Goal: Task Accomplishment & Management: Manage account settings

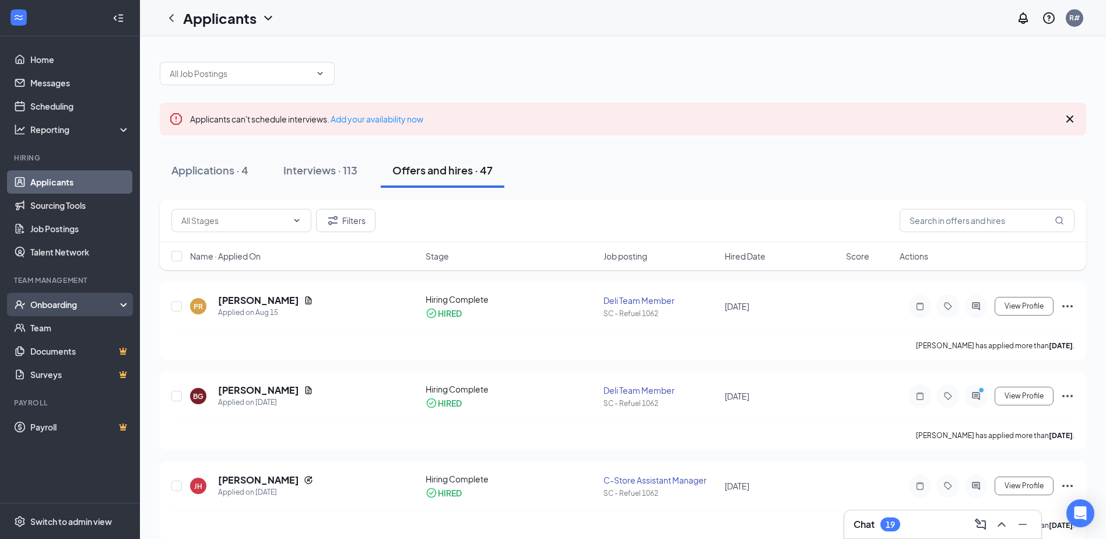
click at [37, 307] on div "Onboarding" at bounding box center [75, 304] width 90 height 12
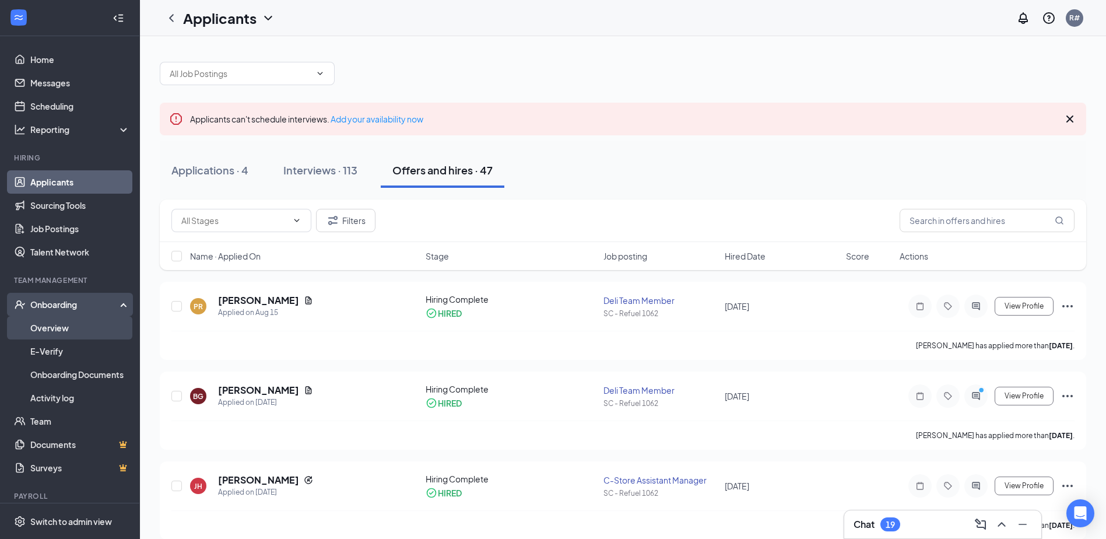
click at [40, 326] on link "Overview" at bounding box center [80, 327] width 100 height 23
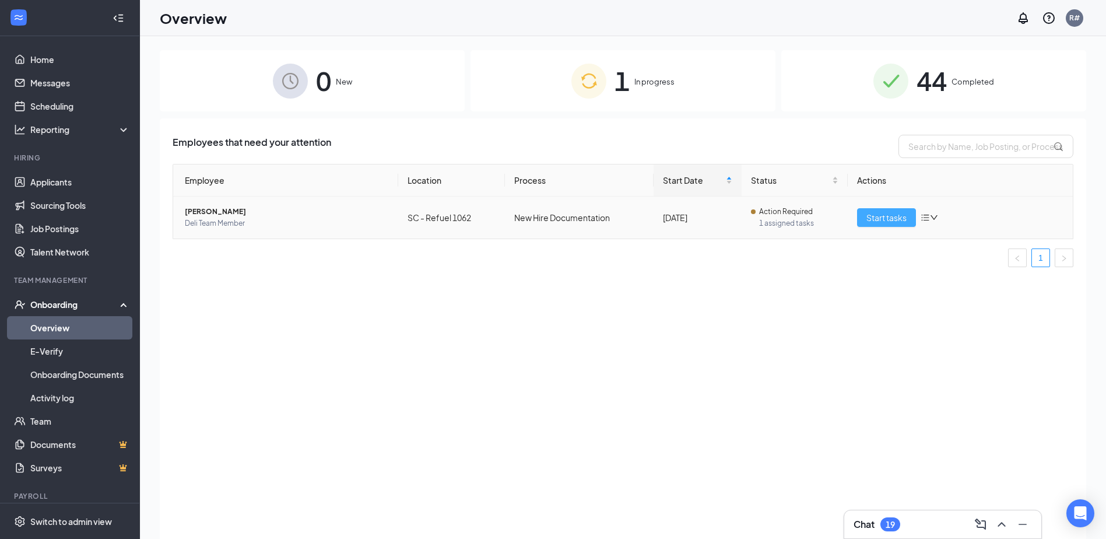
click at [871, 220] on span "Start tasks" at bounding box center [886, 217] width 40 height 13
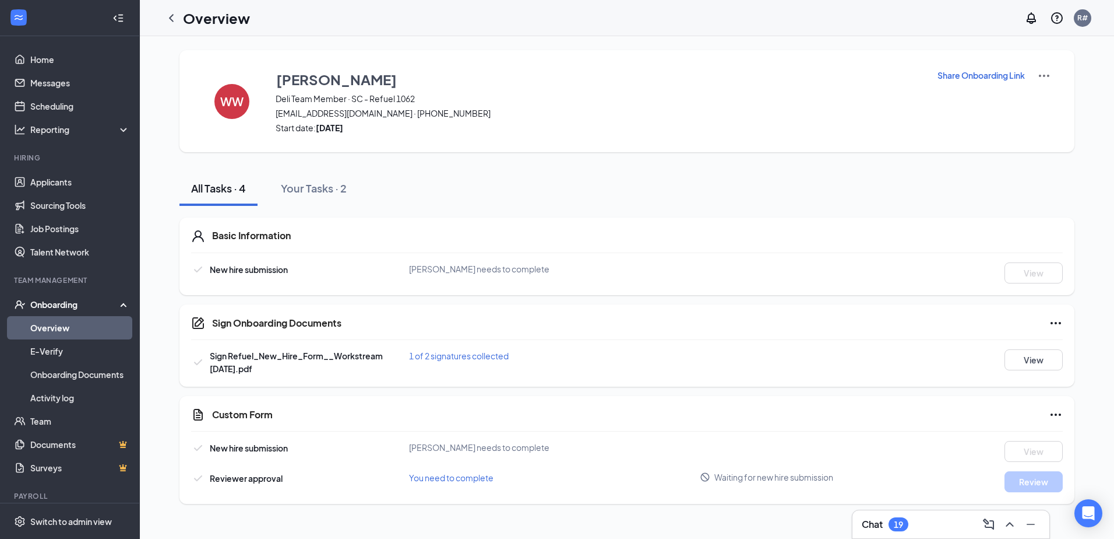
click at [52, 326] on link "Overview" at bounding box center [80, 327] width 100 height 23
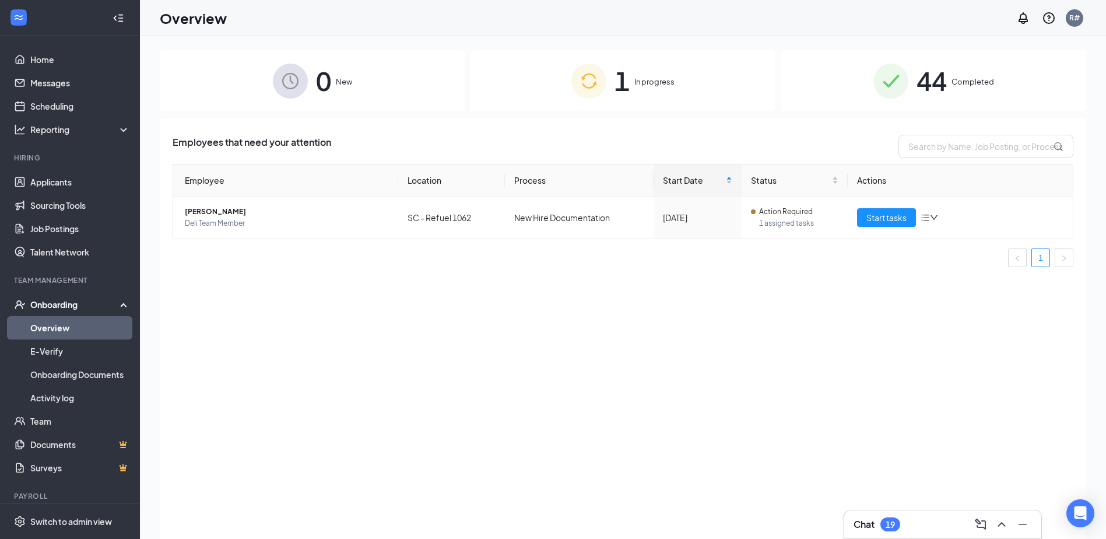
click at [611, 84] on div "1 In progress" at bounding box center [622, 80] width 305 height 61
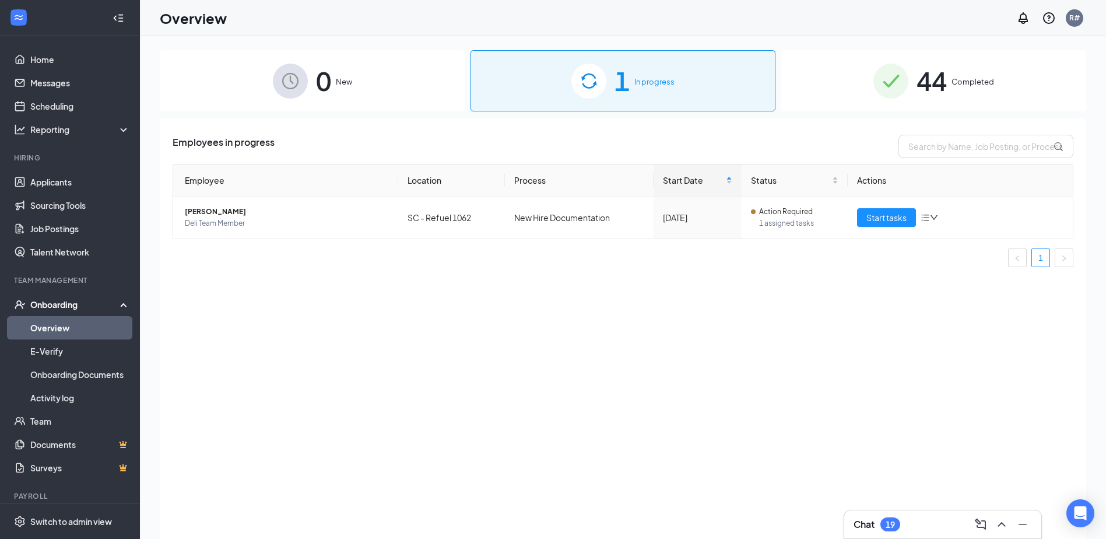
click at [907, 83] on img at bounding box center [890, 81] width 35 height 35
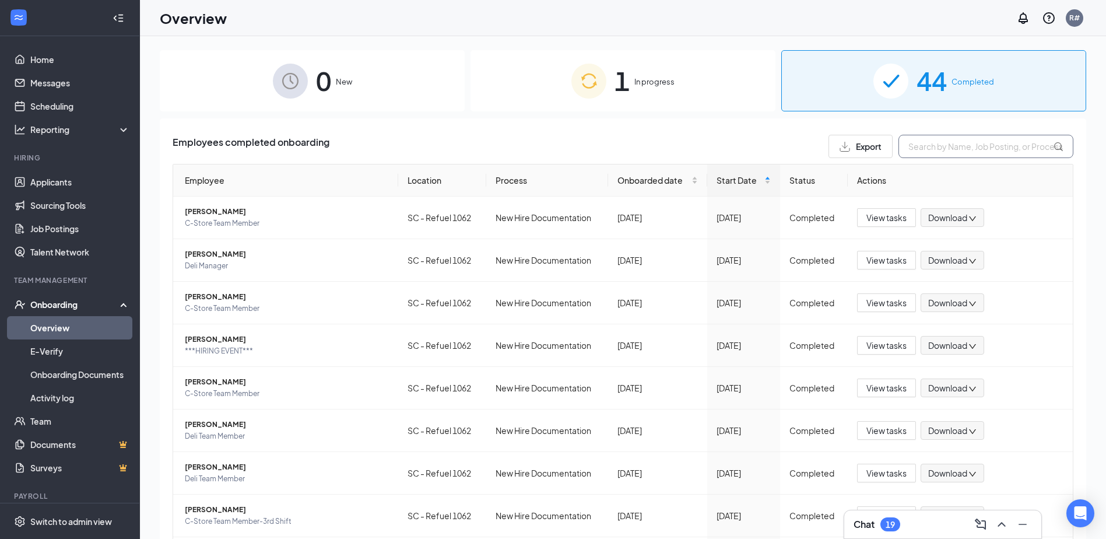
click at [951, 149] on input "text" at bounding box center [985, 146] width 175 height 23
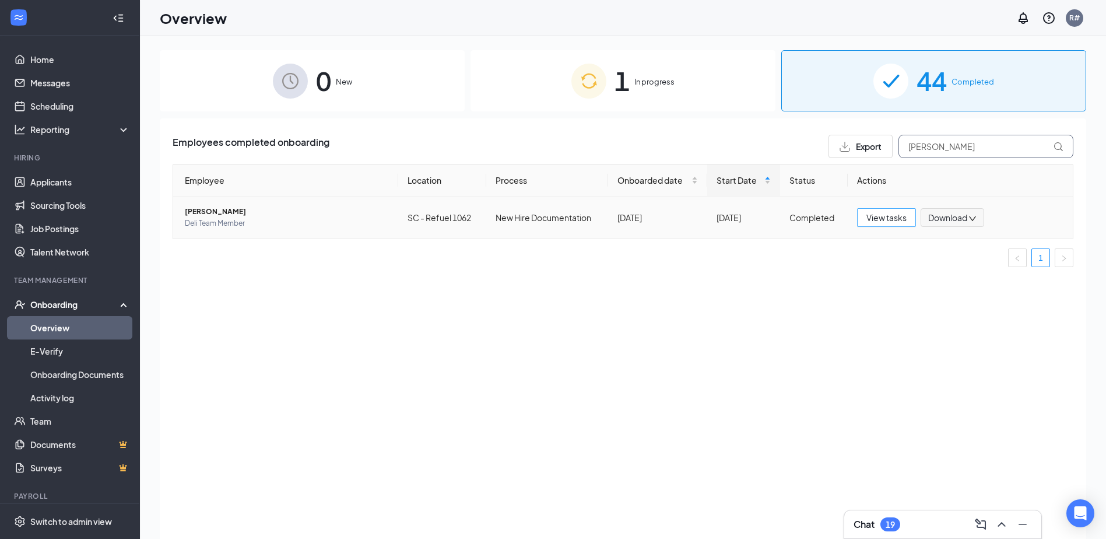
type input "[PERSON_NAME]"
click at [873, 217] on span "View tasks" at bounding box center [886, 217] width 40 height 13
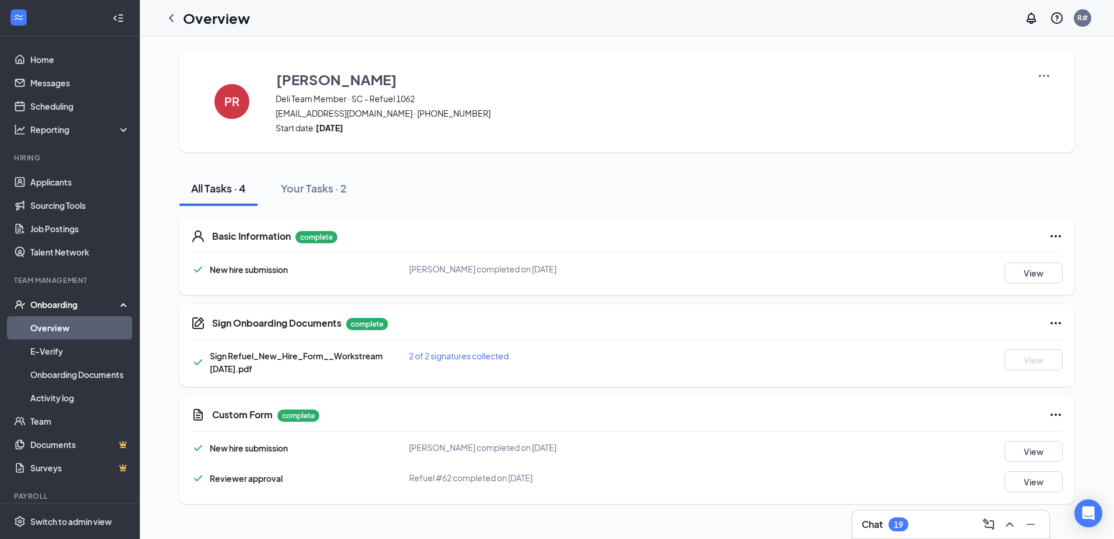
click at [48, 330] on link "Overview" at bounding box center [80, 327] width 100 height 23
